Goal: Task Accomplishment & Management: Use online tool/utility

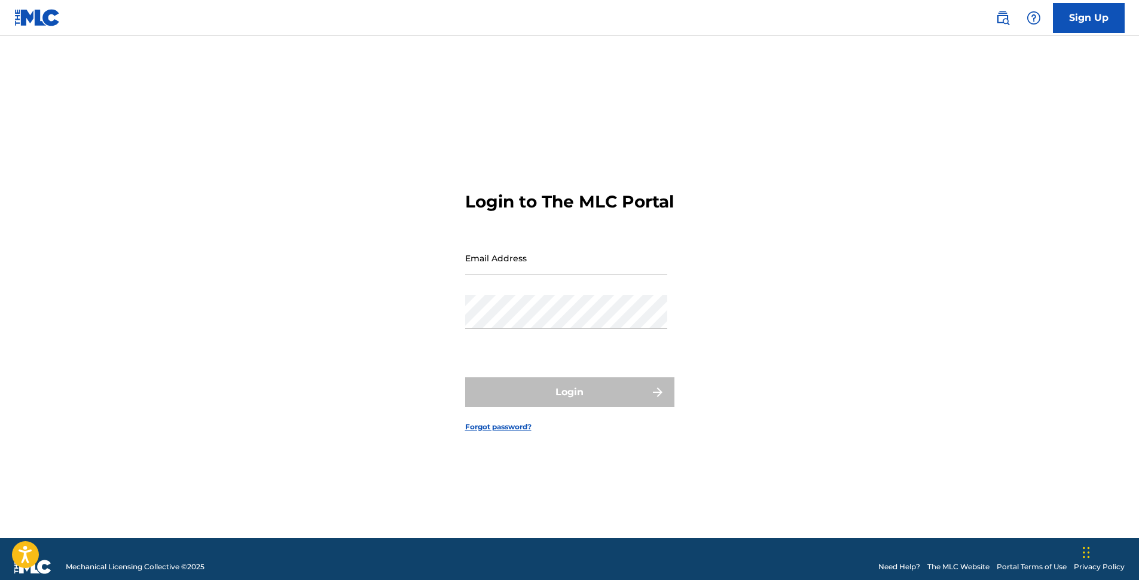
type input "[EMAIL_ADDRESS][DOMAIN_NAME]"
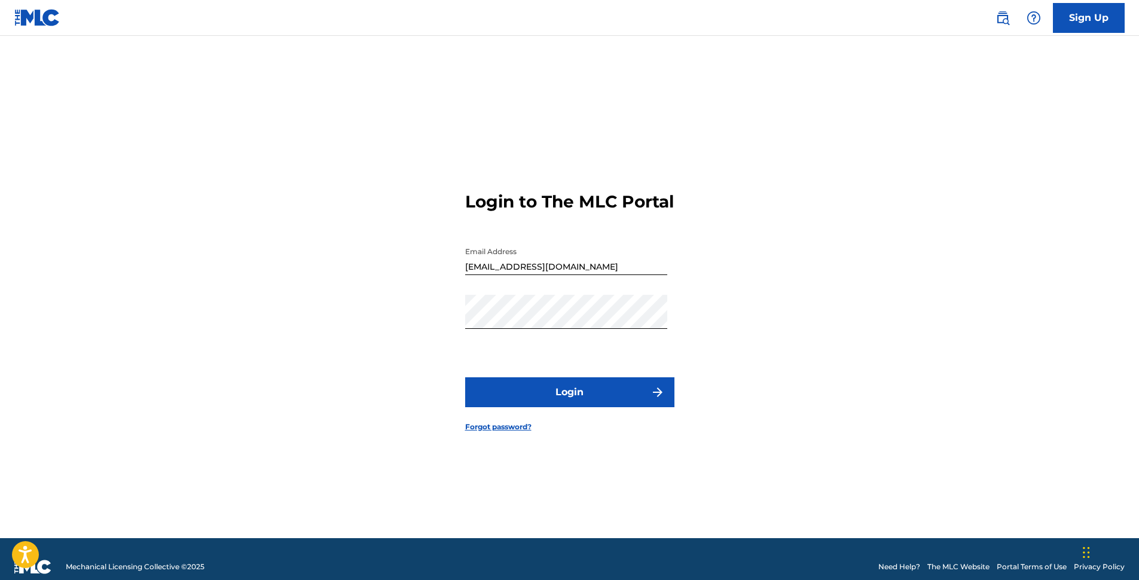
click at [562, 398] on button "Login" at bounding box center [569, 392] width 209 height 30
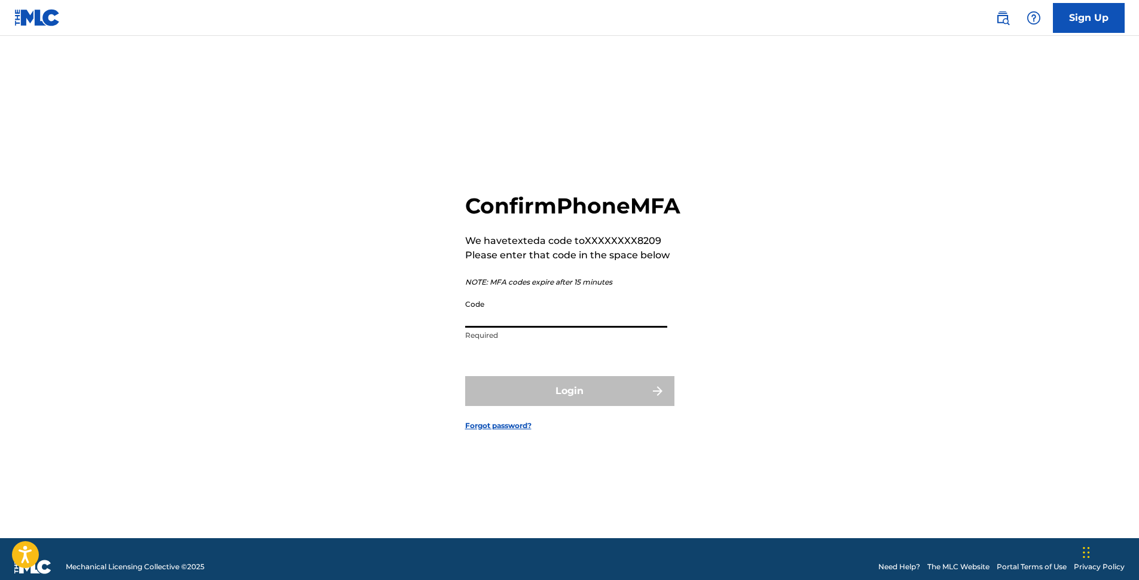
click at [514, 328] on input "Code" at bounding box center [566, 311] width 202 height 34
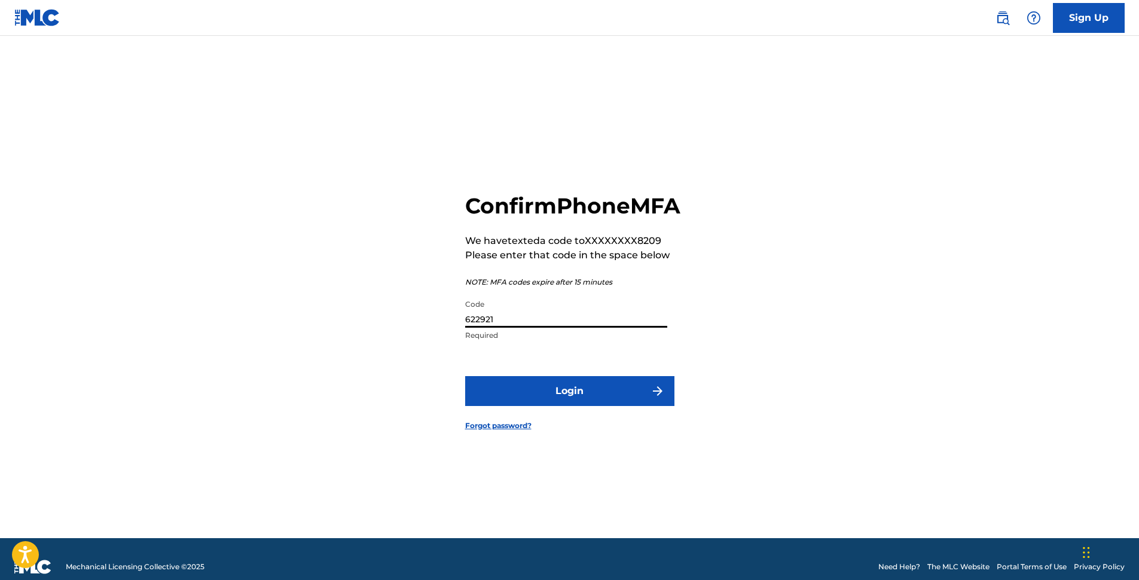
type input "622921"
click at [574, 406] on button "Login" at bounding box center [569, 391] width 209 height 30
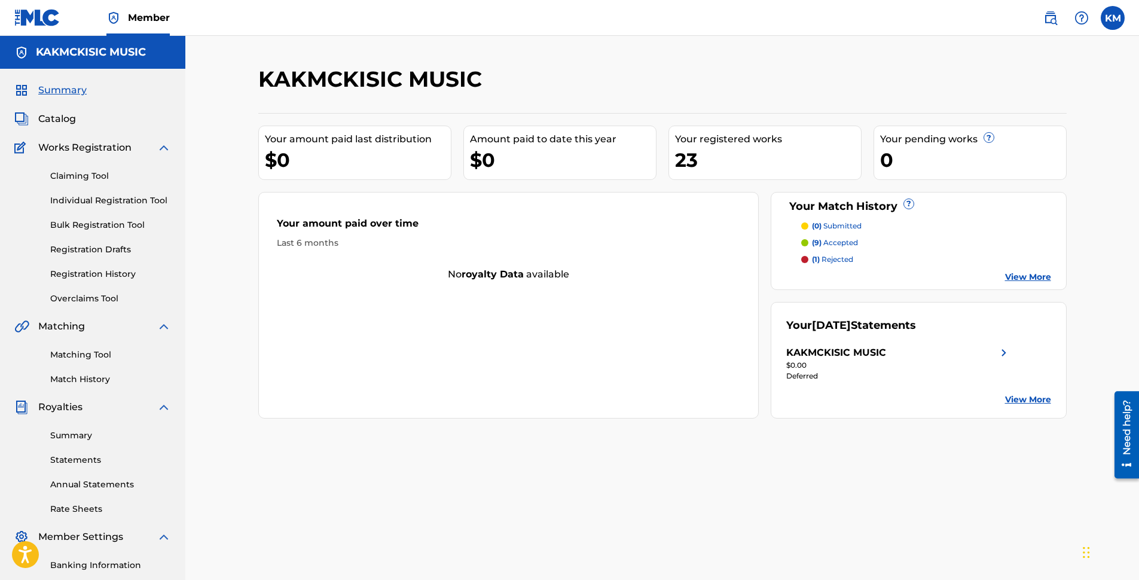
click at [77, 355] on link "Matching Tool" at bounding box center [110, 355] width 121 height 13
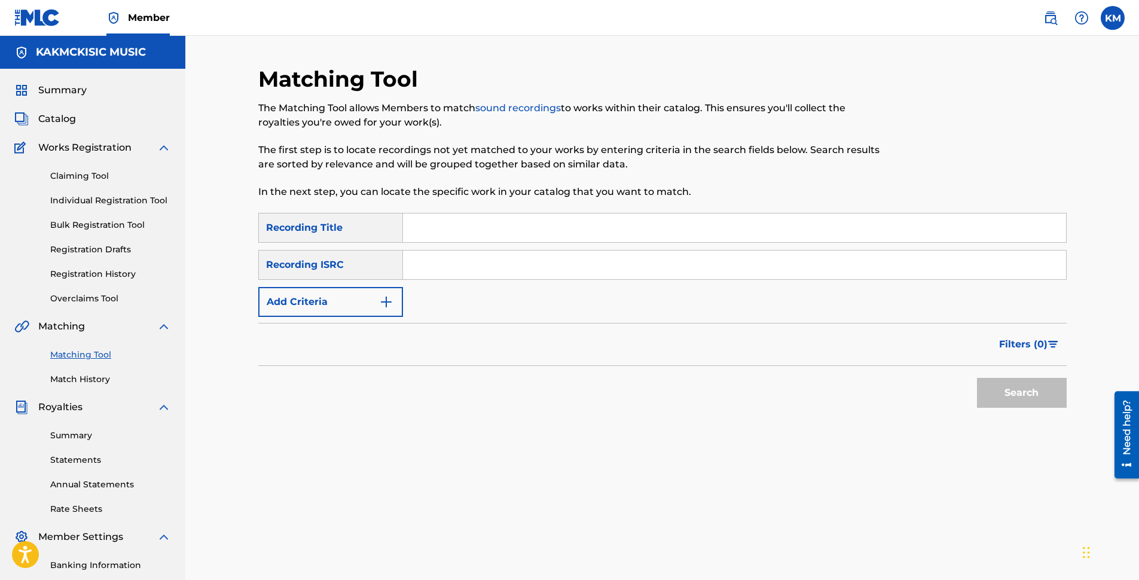
click at [311, 303] on button "Add Criteria" at bounding box center [330, 302] width 145 height 30
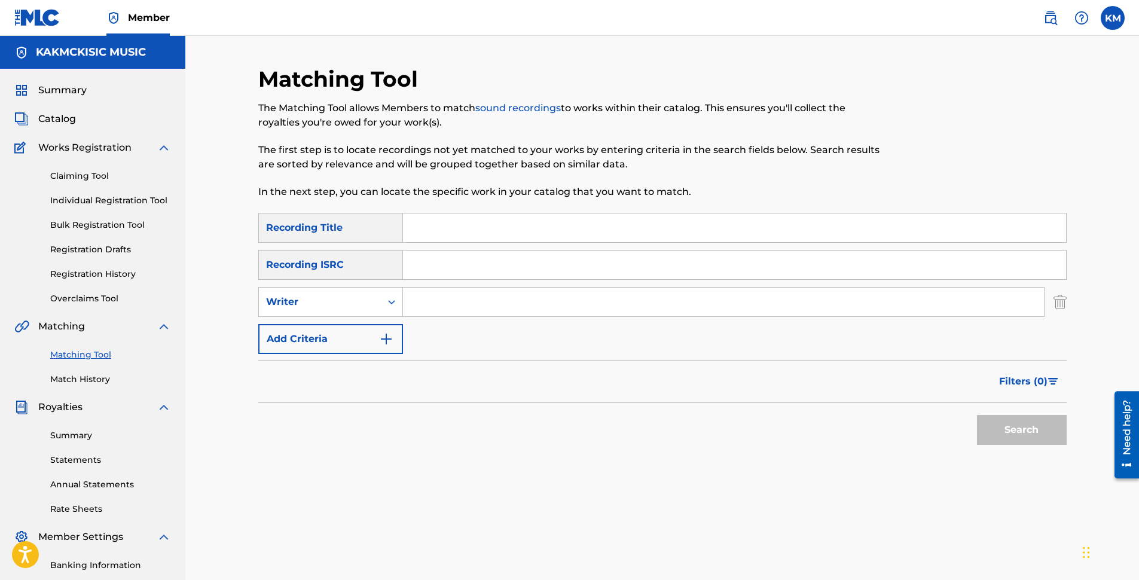
click at [421, 291] on input "Search Form" at bounding box center [723, 302] width 641 height 29
type input "[PERSON_NAME]"
click at [1020, 427] on button "Search" at bounding box center [1022, 430] width 90 height 30
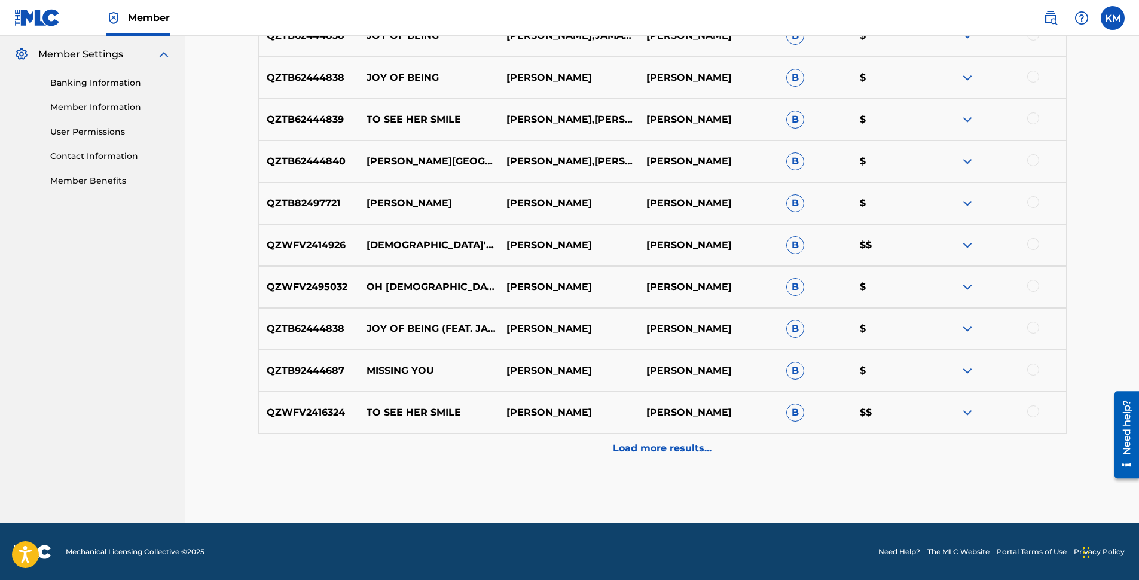
scroll to position [483, 0]
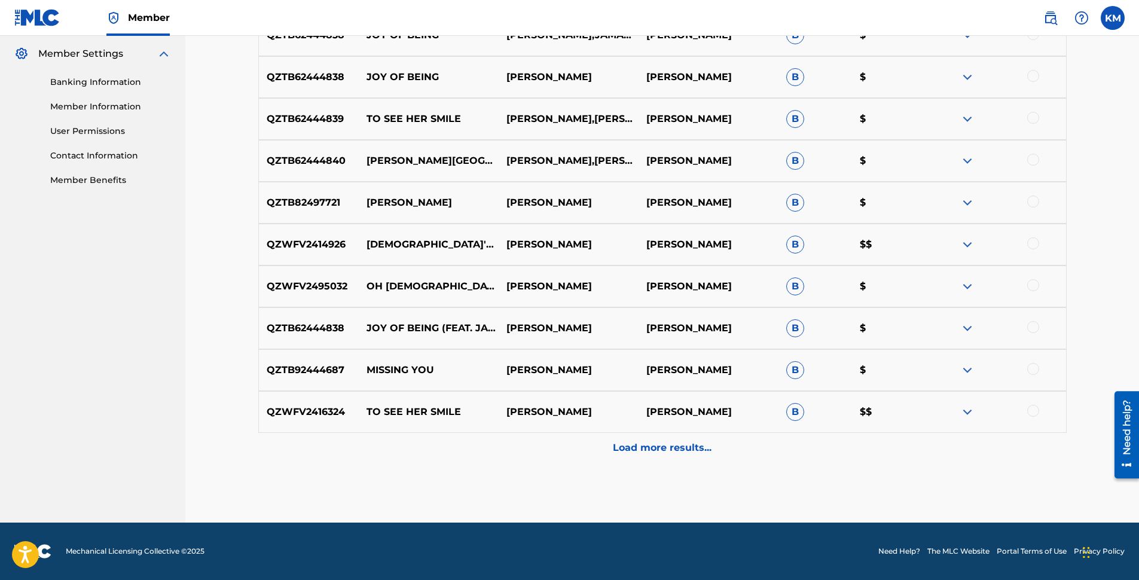
click at [682, 455] on div "Load more results..." at bounding box center [662, 448] width 809 height 30
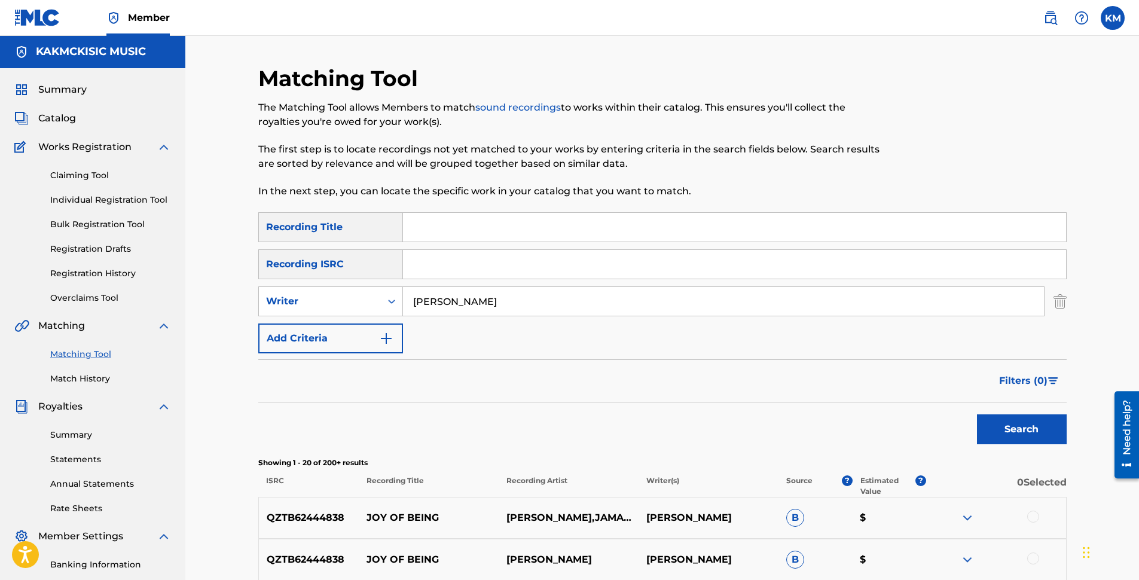
scroll to position [0, 0]
click at [80, 173] on link "Claiming Tool" at bounding box center [110, 176] width 121 height 13
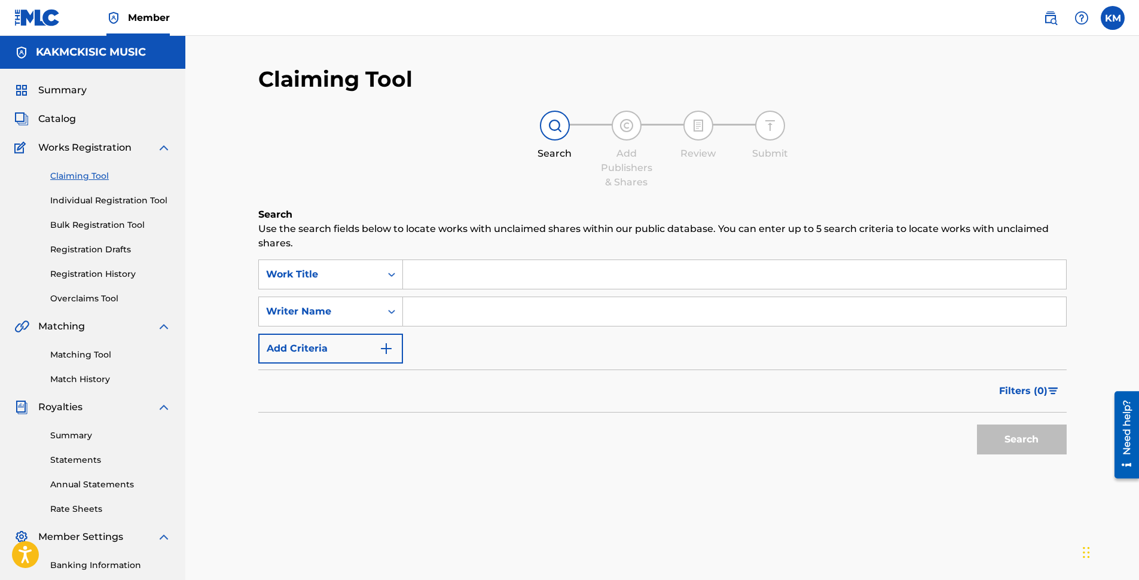
click at [434, 312] on input "Search Form" at bounding box center [734, 311] width 663 height 29
type input "[PERSON_NAME]"
click at [1010, 441] on button "Search" at bounding box center [1022, 440] width 90 height 30
click at [1109, 17] on label at bounding box center [1113, 18] width 24 height 24
click at [1113, 18] on input "KM [PERSON_NAME] [EMAIL_ADDRESS][DOMAIN_NAME] Notification Preferences Profile …" at bounding box center [1113, 18] width 0 height 0
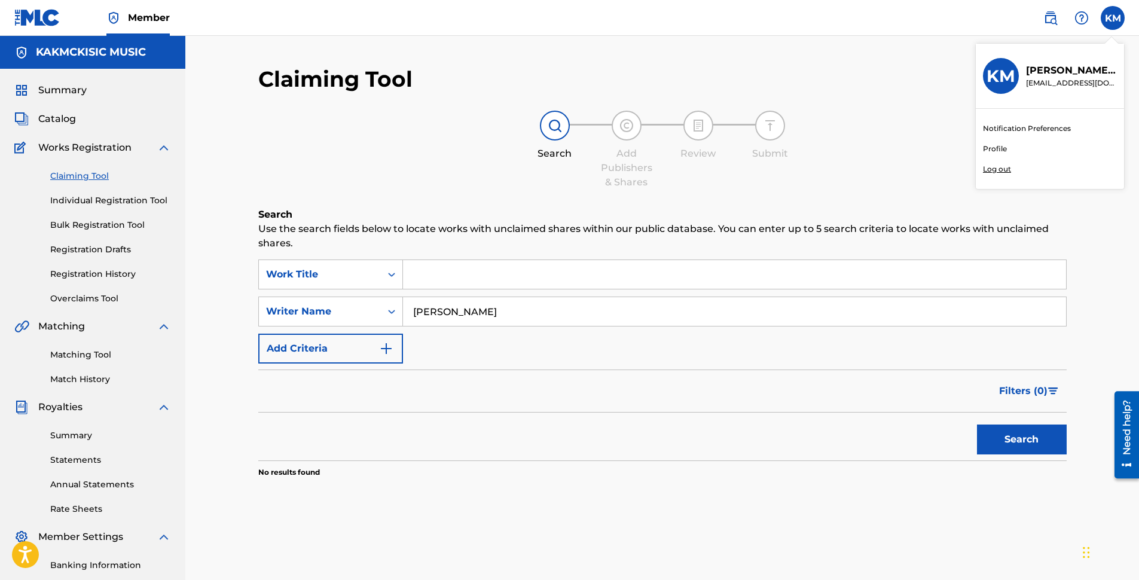
click at [1004, 166] on p "Log out" at bounding box center [997, 169] width 28 height 11
click at [1113, 18] on input "KM [PERSON_NAME] [EMAIL_ADDRESS][DOMAIN_NAME] Notification Preferences Profile …" at bounding box center [1113, 18] width 0 height 0
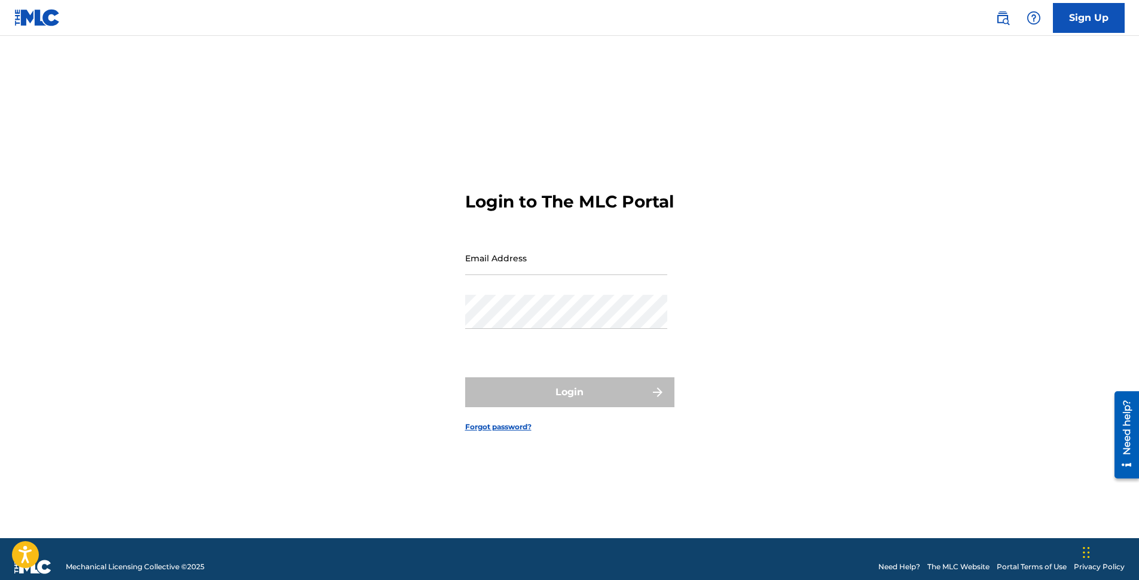
type input "[EMAIL_ADDRESS][DOMAIN_NAME]"
